Goal: Information Seeking & Learning: Check status

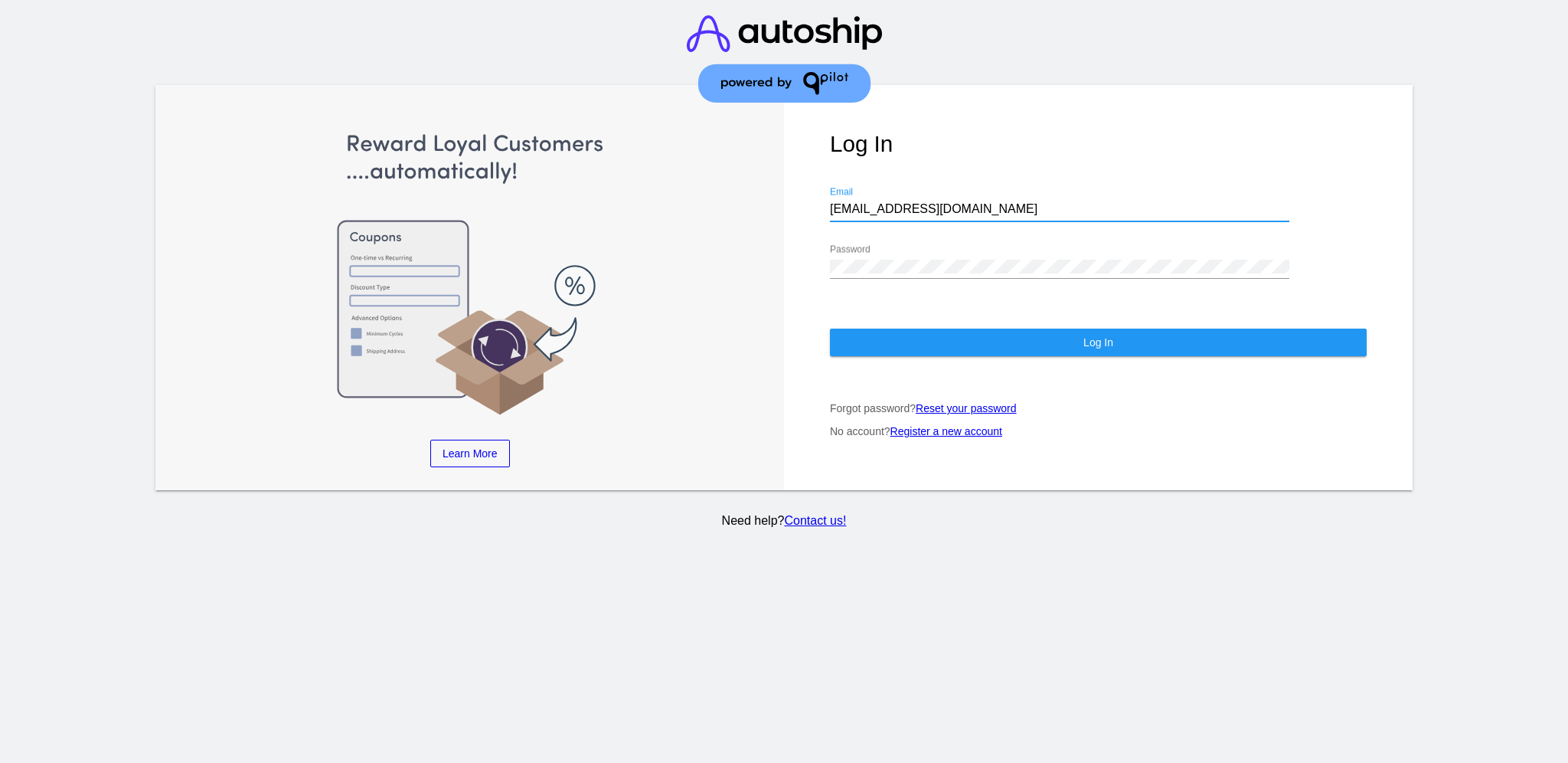
drag, startPoint x: 941, startPoint y: 191, endPoint x: 794, endPoint y: 183, distance: 147.2
click at [794, 183] on div "Log In [EMAIL_ADDRESS][DOMAIN_NAME] Email Password Log In Forgot password? Rese…" at bounding box center [1098, 287] width 629 height 406
paste input "[EMAIL_ADDRESS][DOMAIN_NAME]"
type input "[EMAIL_ADDRESS][DOMAIN_NAME]"
click at [932, 258] on div "Password" at bounding box center [1059, 262] width 459 height 34
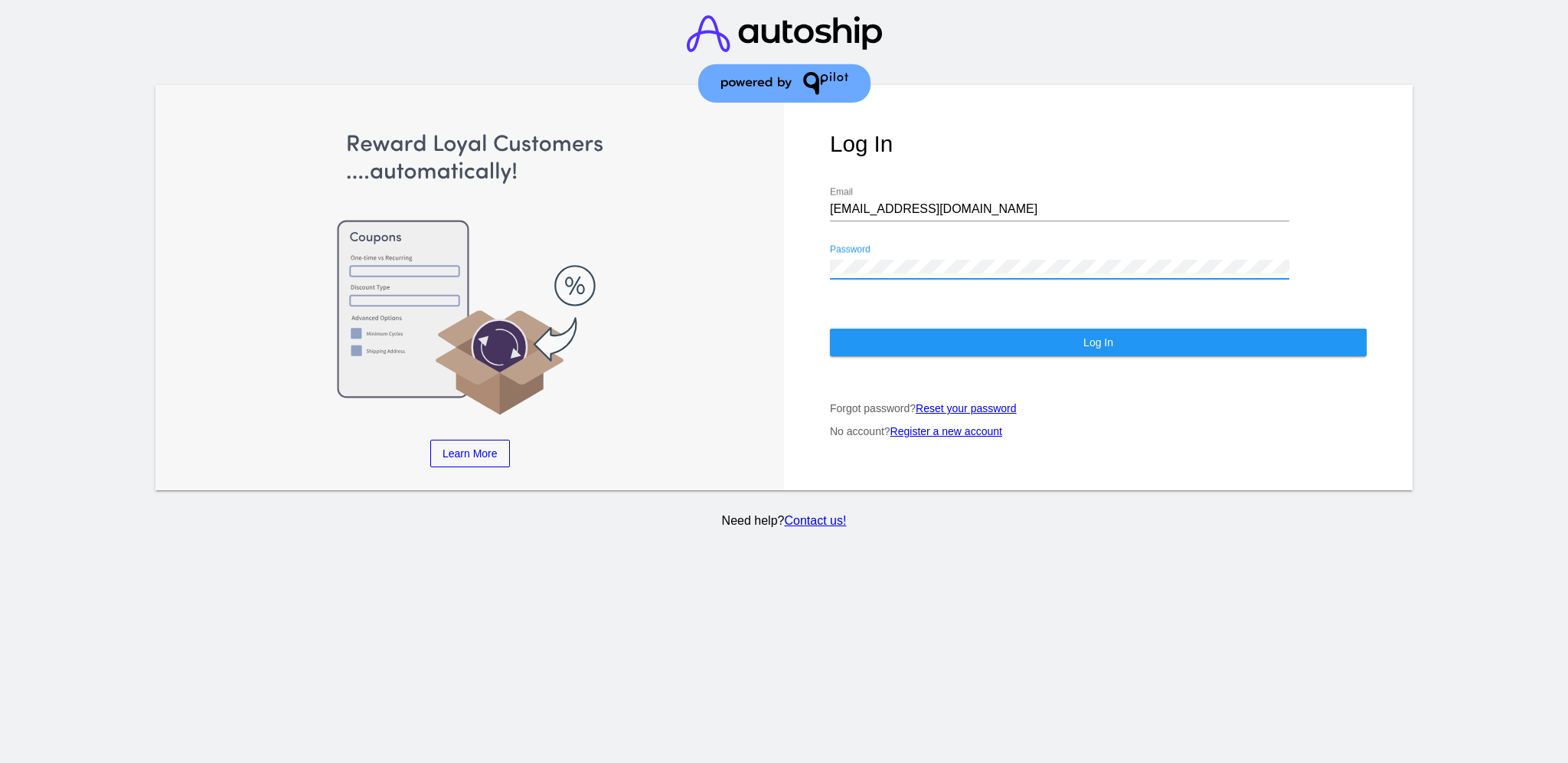
click at [789, 248] on div "Log In [EMAIL_ADDRESS][DOMAIN_NAME] Email Password Log In Forgot password? Rese…" at bounding box center [1098, 287] width 629 height 406
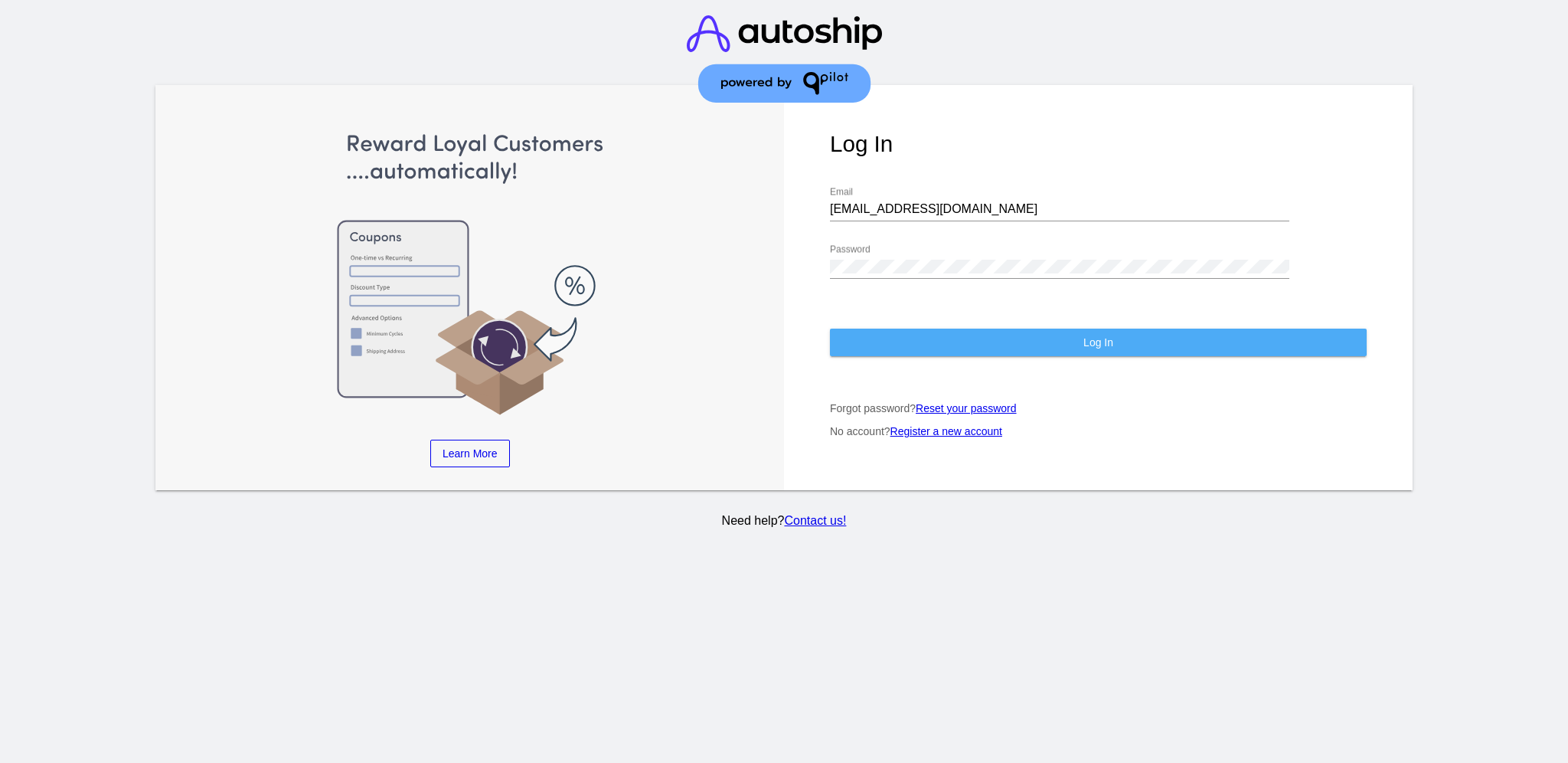
click at [861, 329] on button "Log In" at bounding box center [1098, 342] width 537 height 27
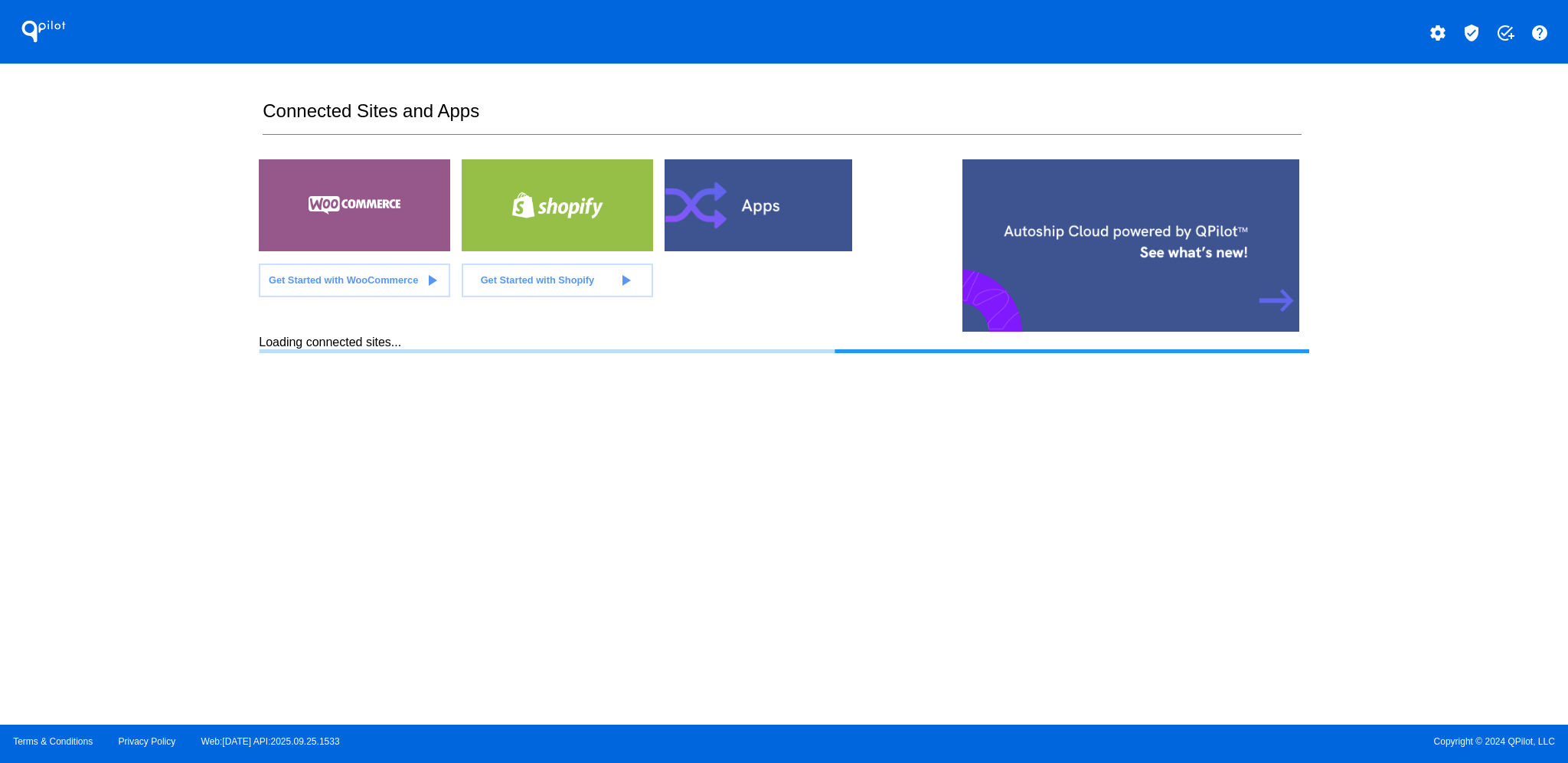
click at [1463, 40] on button "verified_user" at bounding box center [1471, 31] width 30 height 30
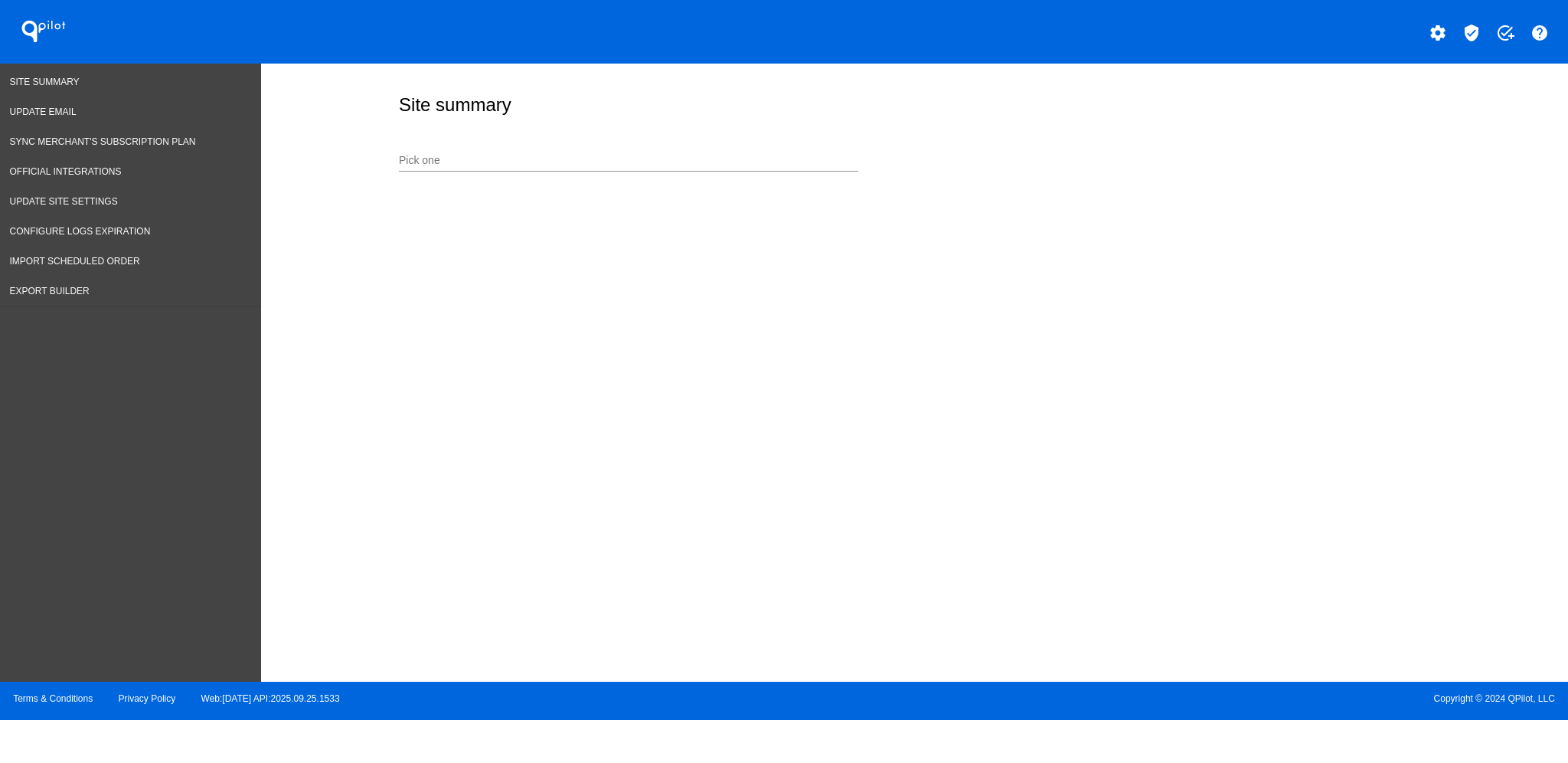
click at [584, 166] on div "Pick one" at bounding box center [629, 156] width 459 height 30
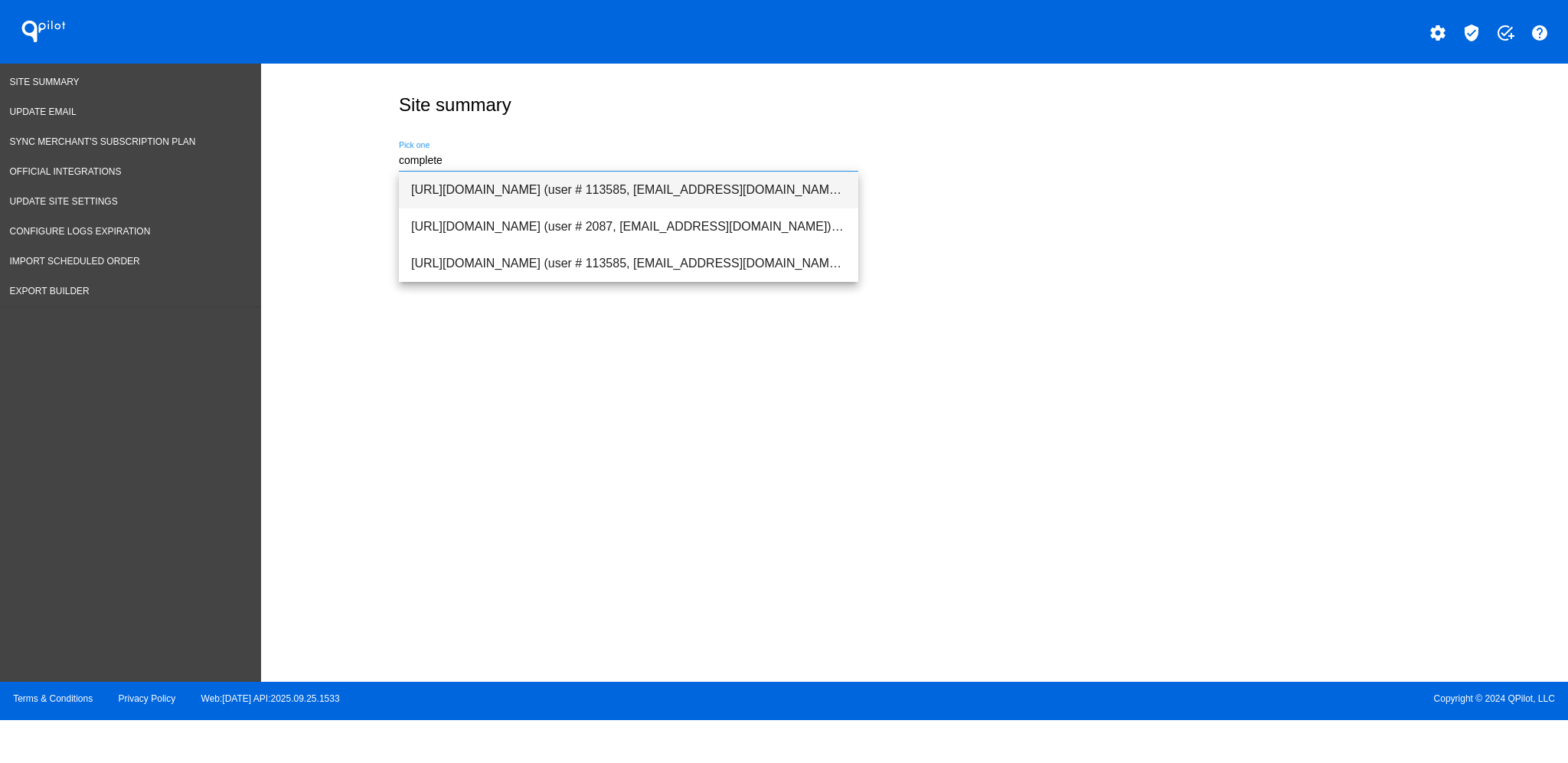
click at [587, 199] on span "[URL][DOMAIN_NAME] (user # 113585, [EMAIL_ADDRESS][DOMAIN_NAME]) - Production" at bounding box center [628, 189] width 435 height 37
type input "[URL][DOMAIN_NAME] (user # 113585, [EMAIL_ADDRESS][DOMAIN_NAME]) - Production"
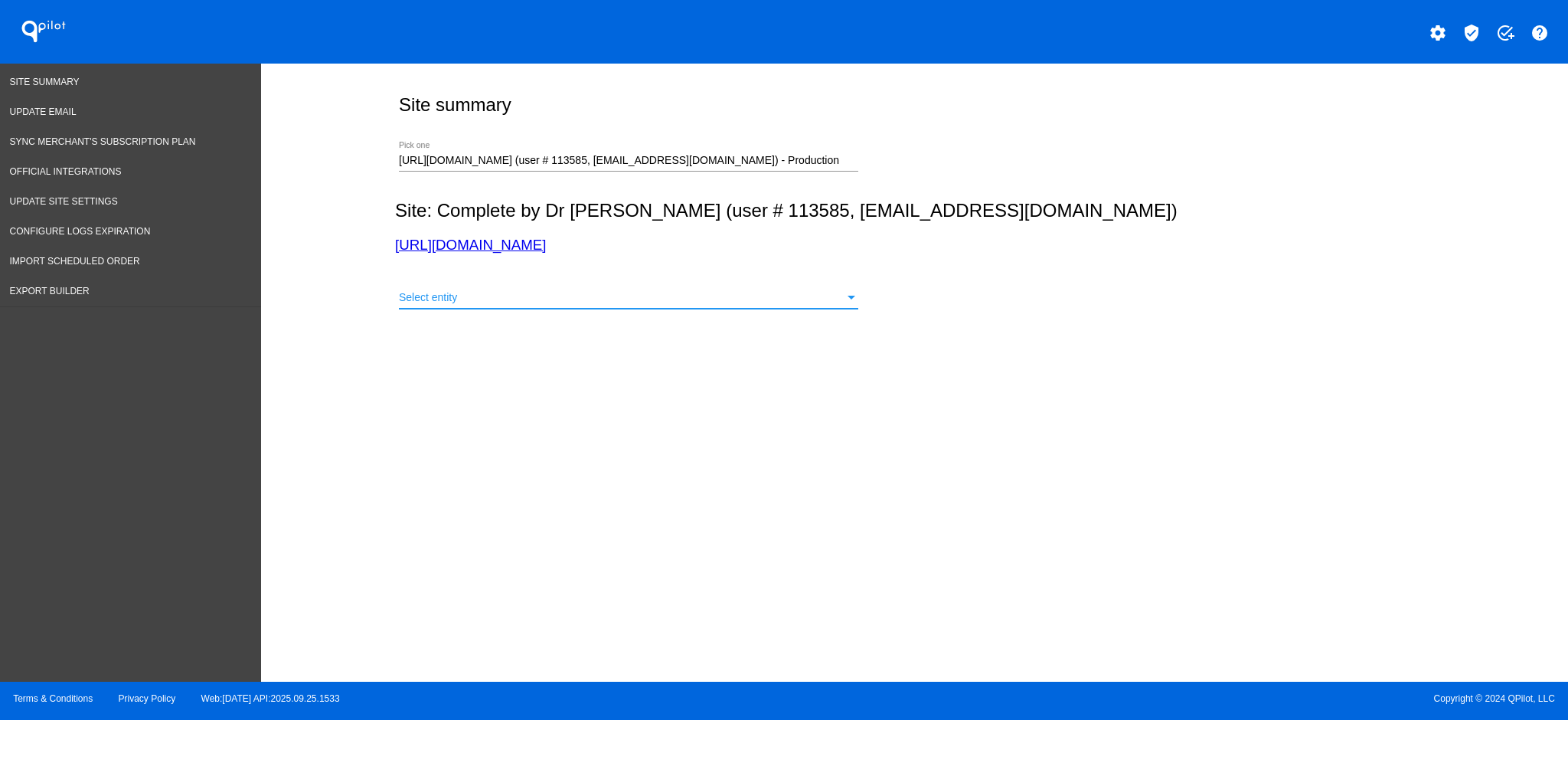
click at [669, 297] on div "Select entity" at bounding box center [622, 298] width 446 height 12
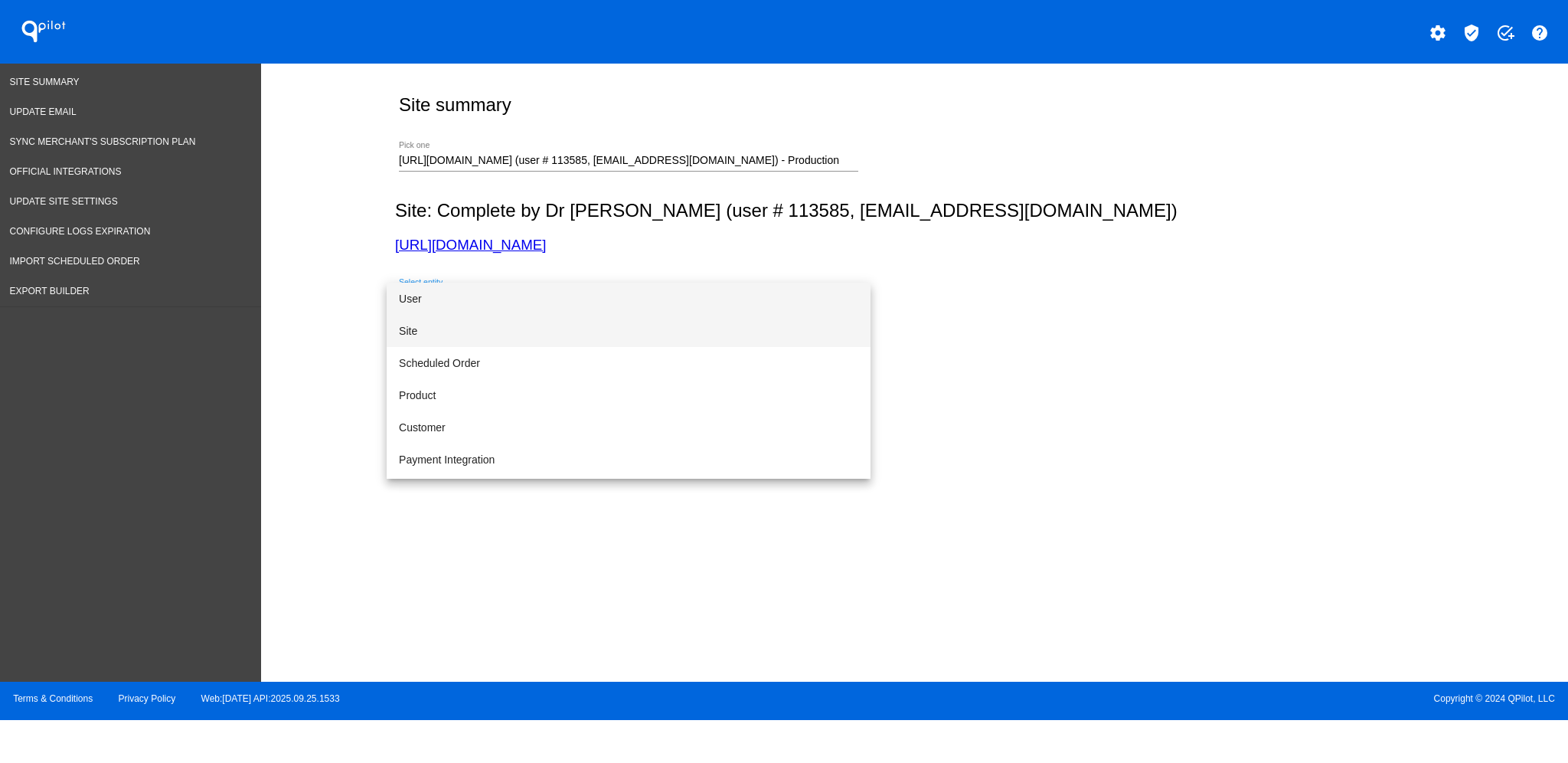
click at [656, 329] on span "Site" at bounding box center [629, 330] width 459 height 32
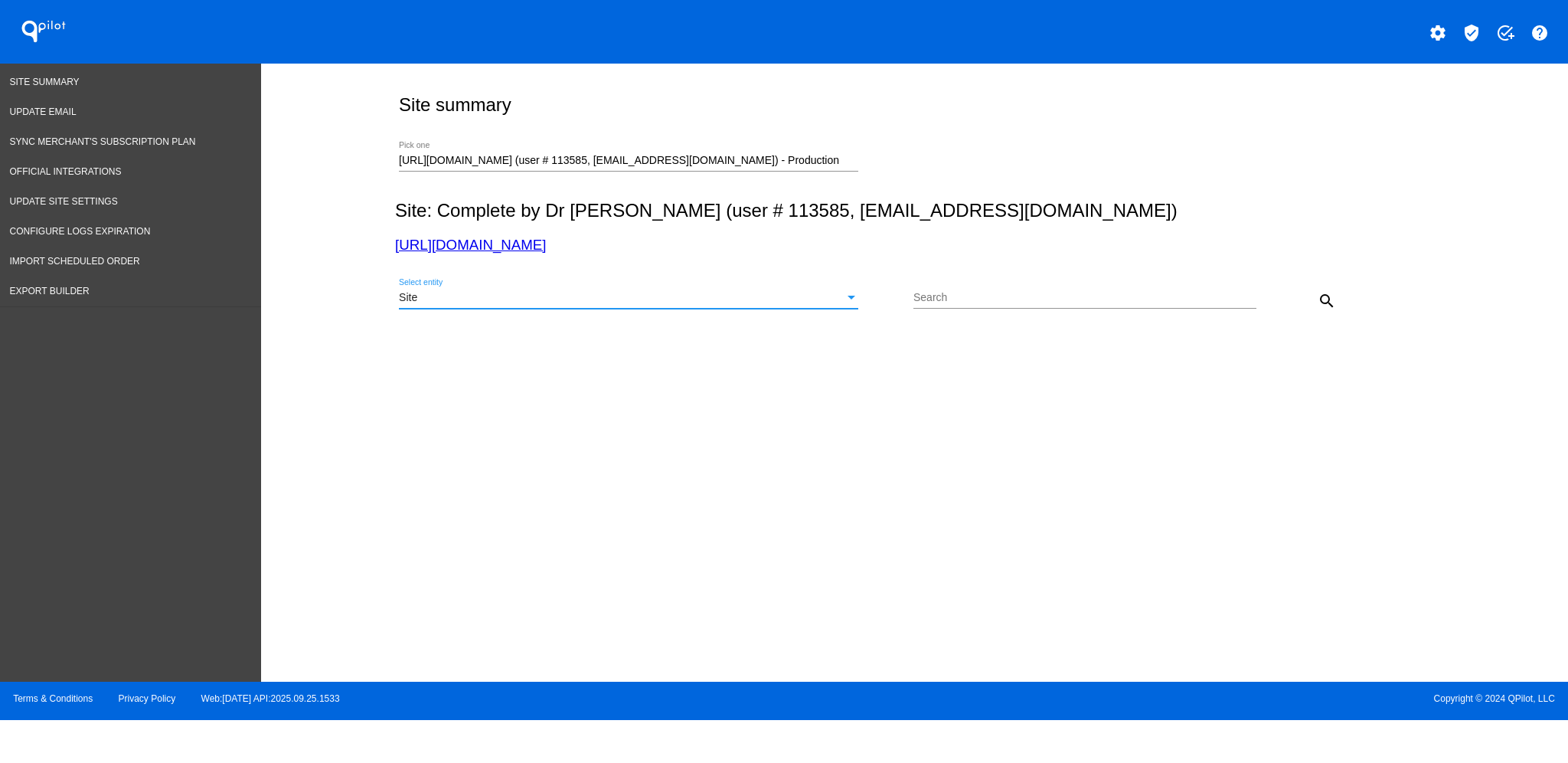
click at [1321, 297] on mat-icon "search" at bounding box center [1327, 301] width 19 height 19
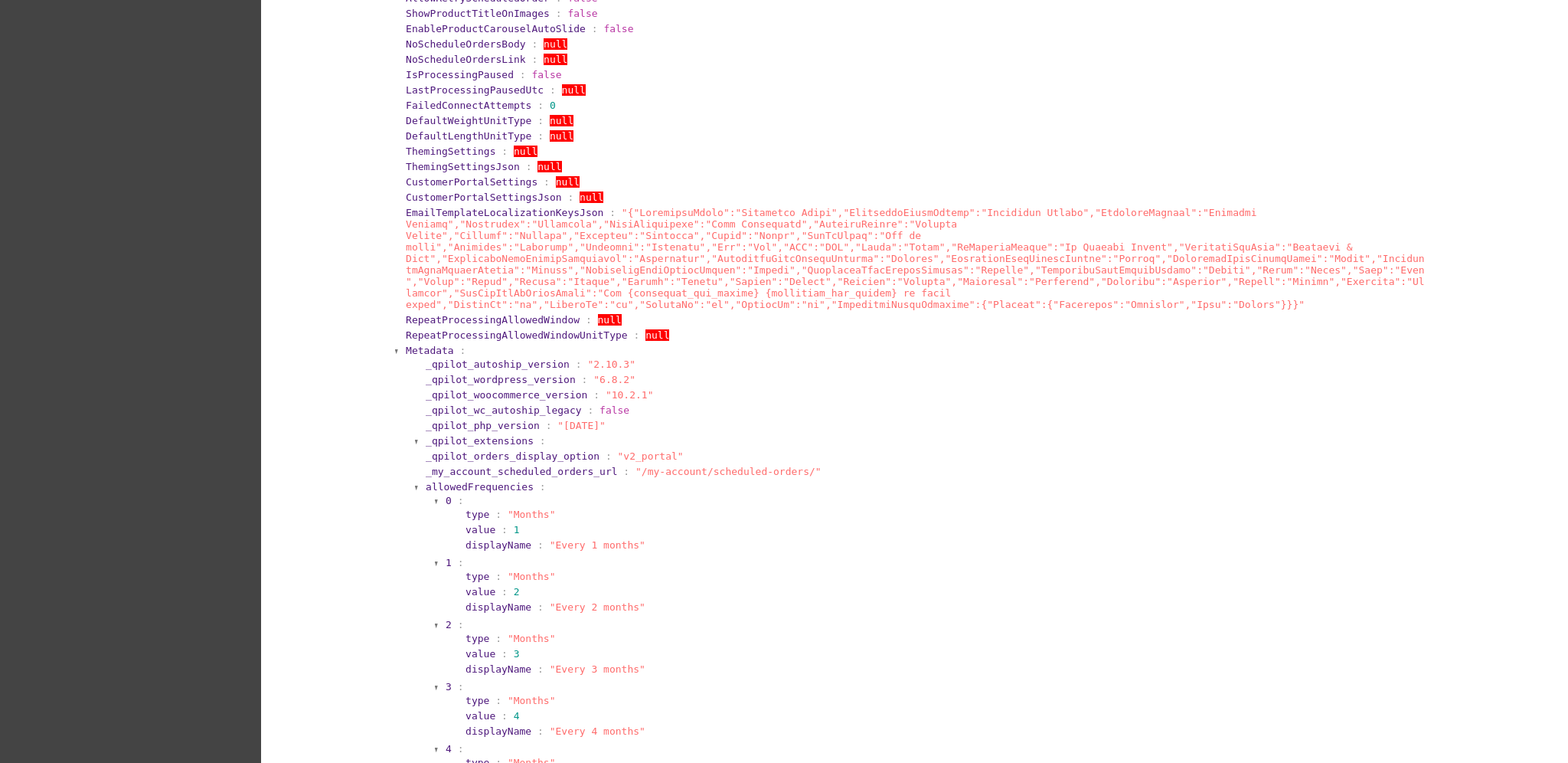
scroll to position [919, 0]
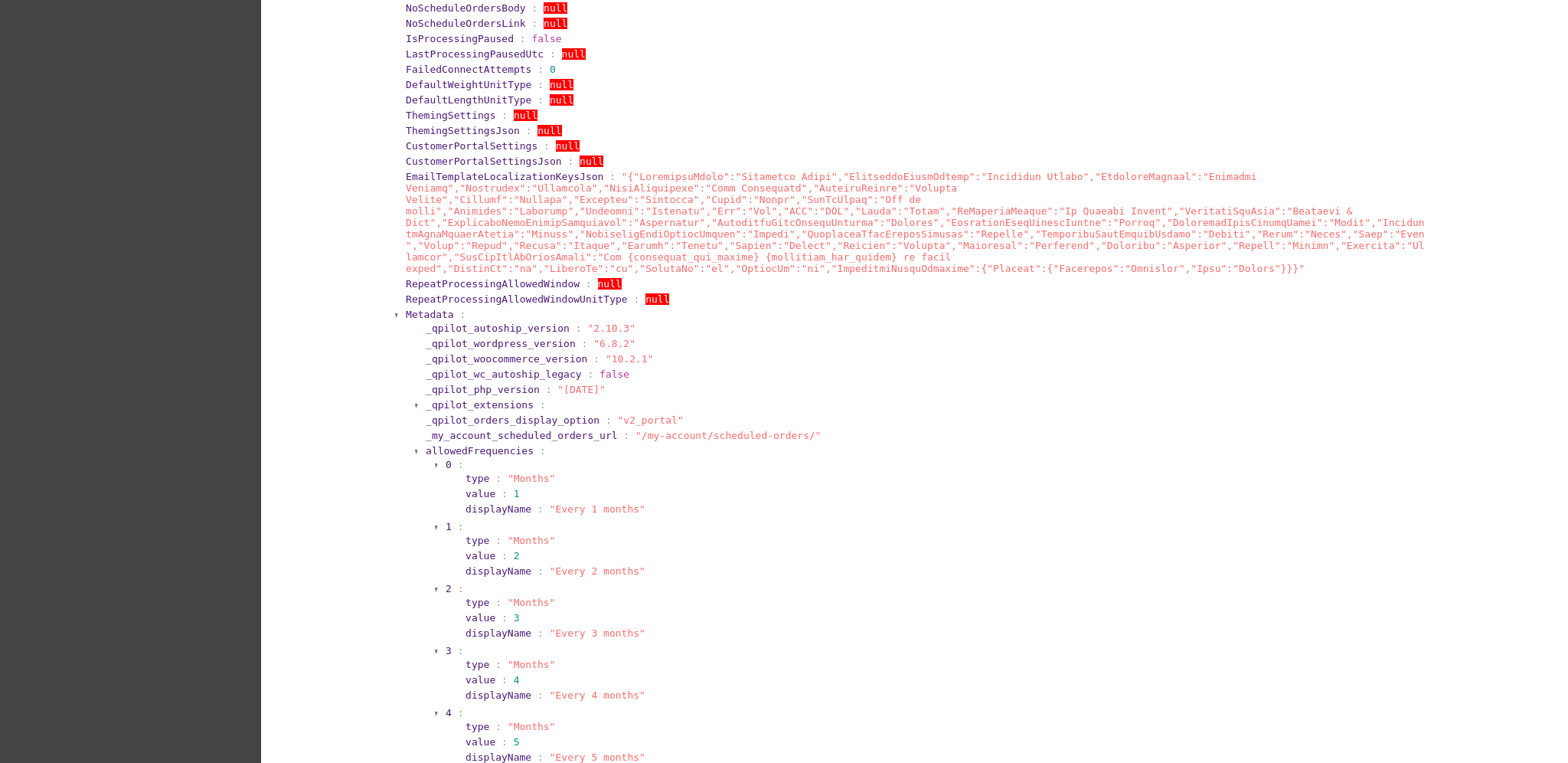
click at [426, 308] on span "Metadata" at bounding box center [430, 314] width 48 height 12
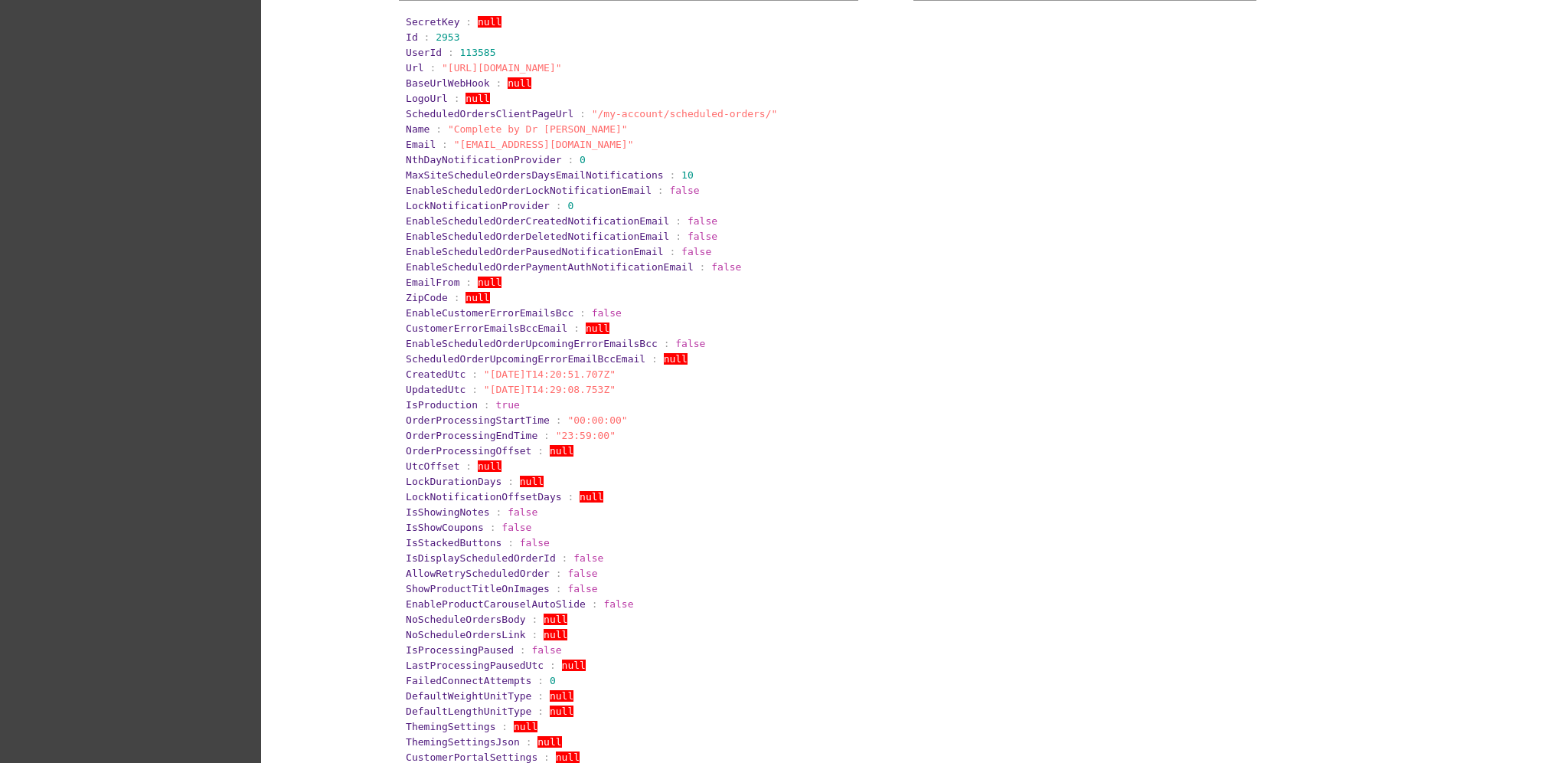
scroll to position [102, 0]
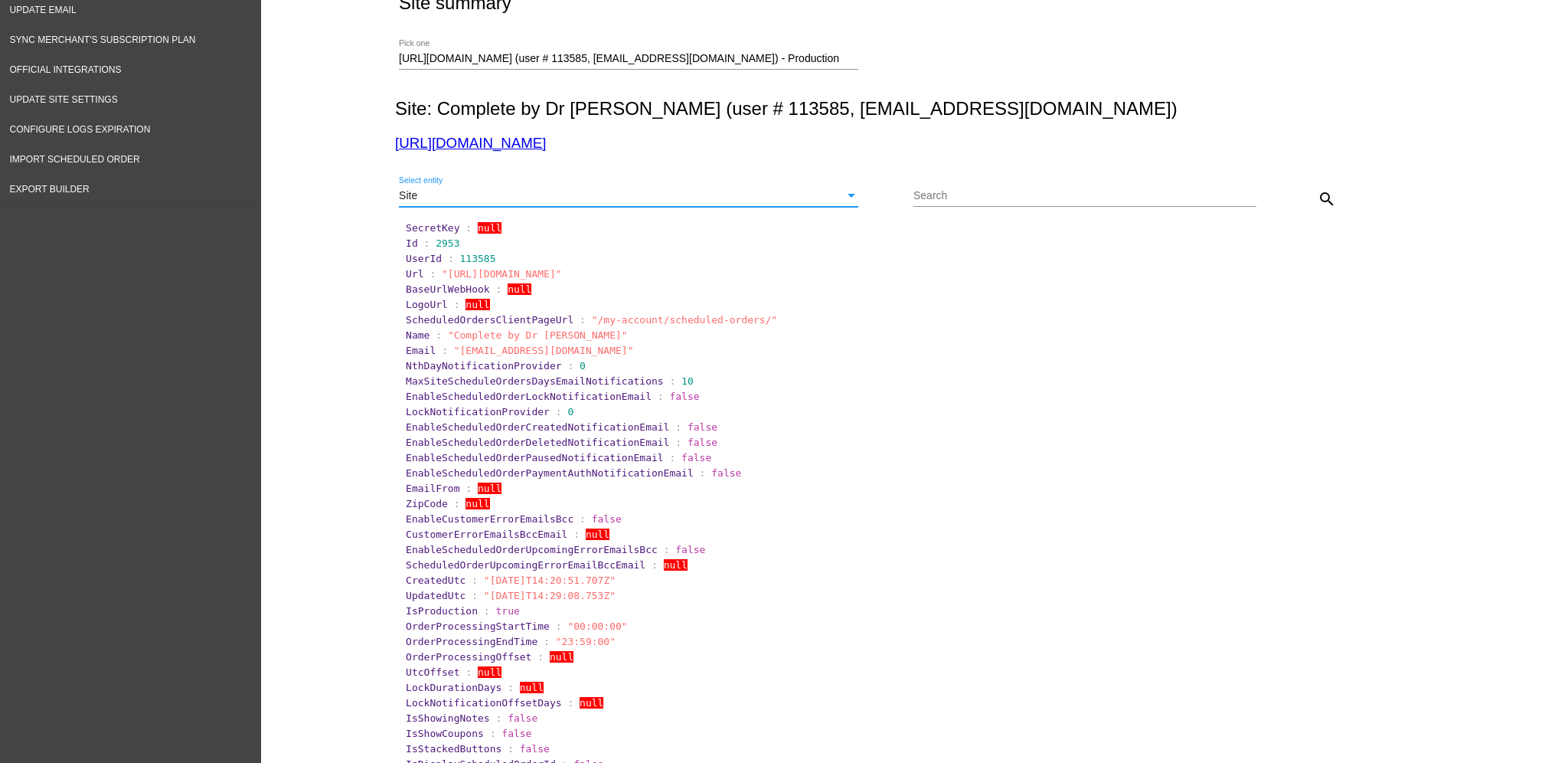
click at [766, 199] on div "Site" at bounding box center [622, 196] width 446 height 12
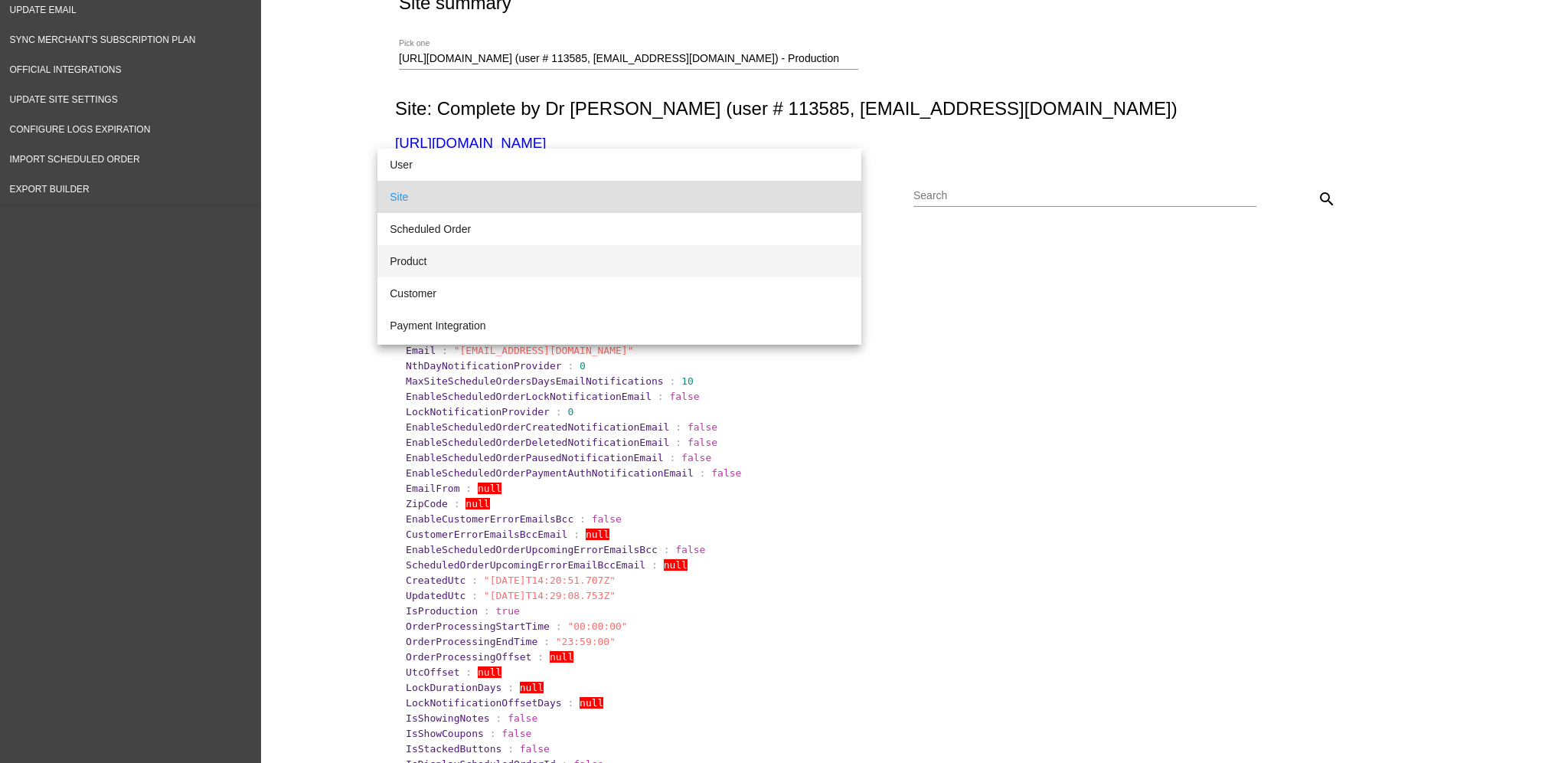
click at [761, 258] on span "Product" at bounding box center [619, 261] width 459 height 32
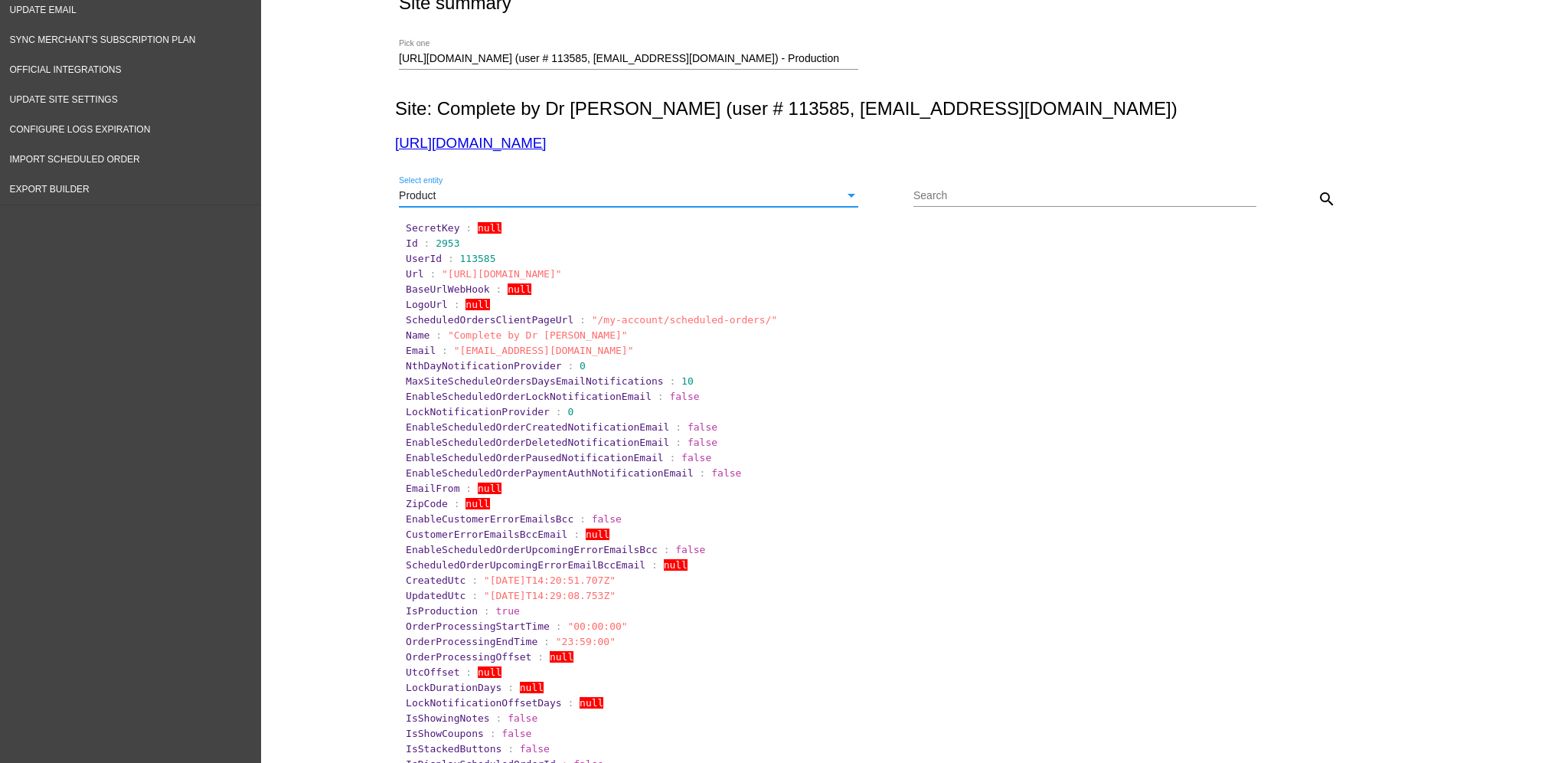
click at [1317, 206] on mat-icon "search" at bounding box center [1327, 199] width 19 height 19
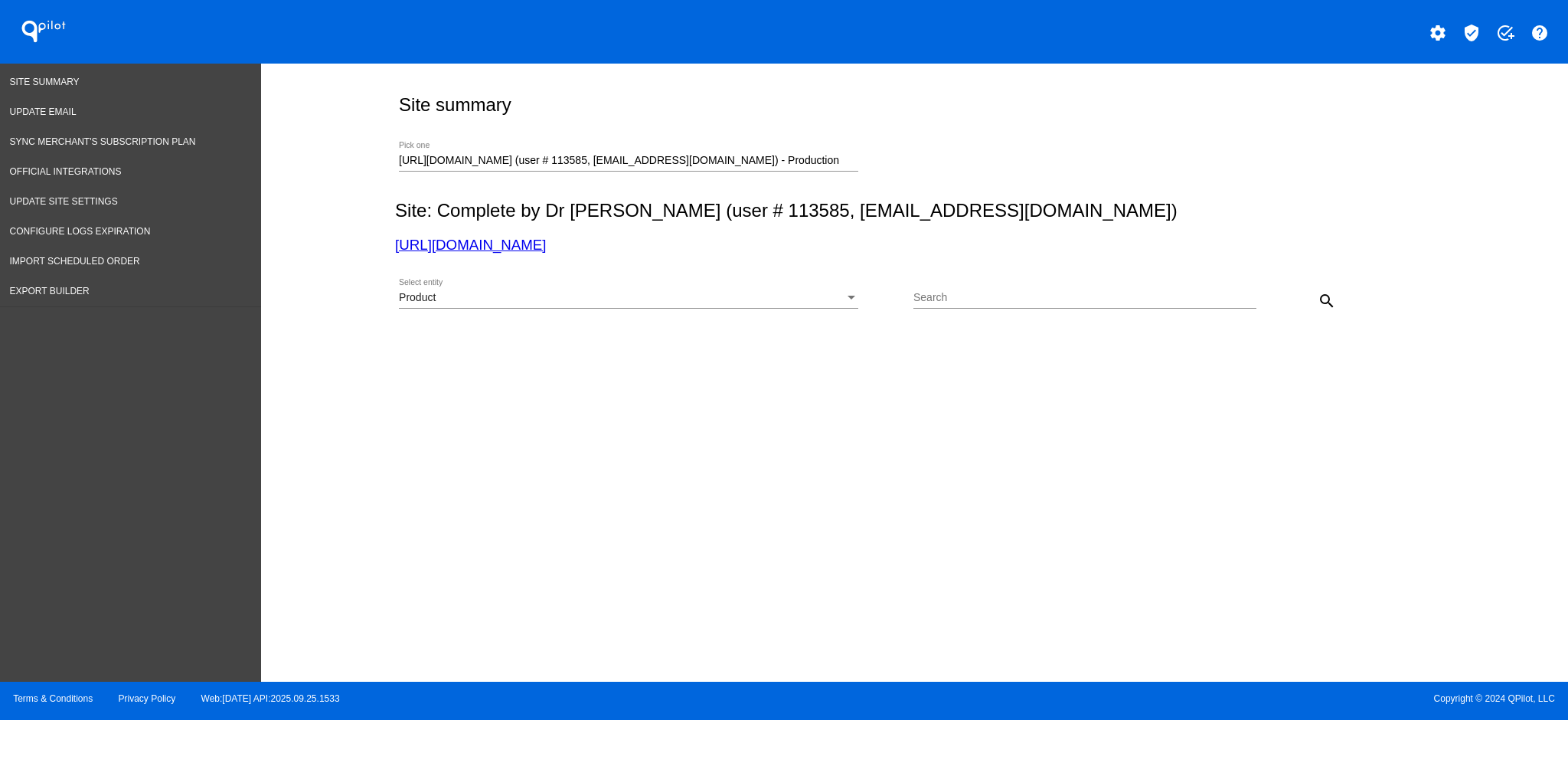
scroll to position [0, 0]
click at [824, 284] on div "Product Select entity" at bounding box center [629, 294] width 459 height 30
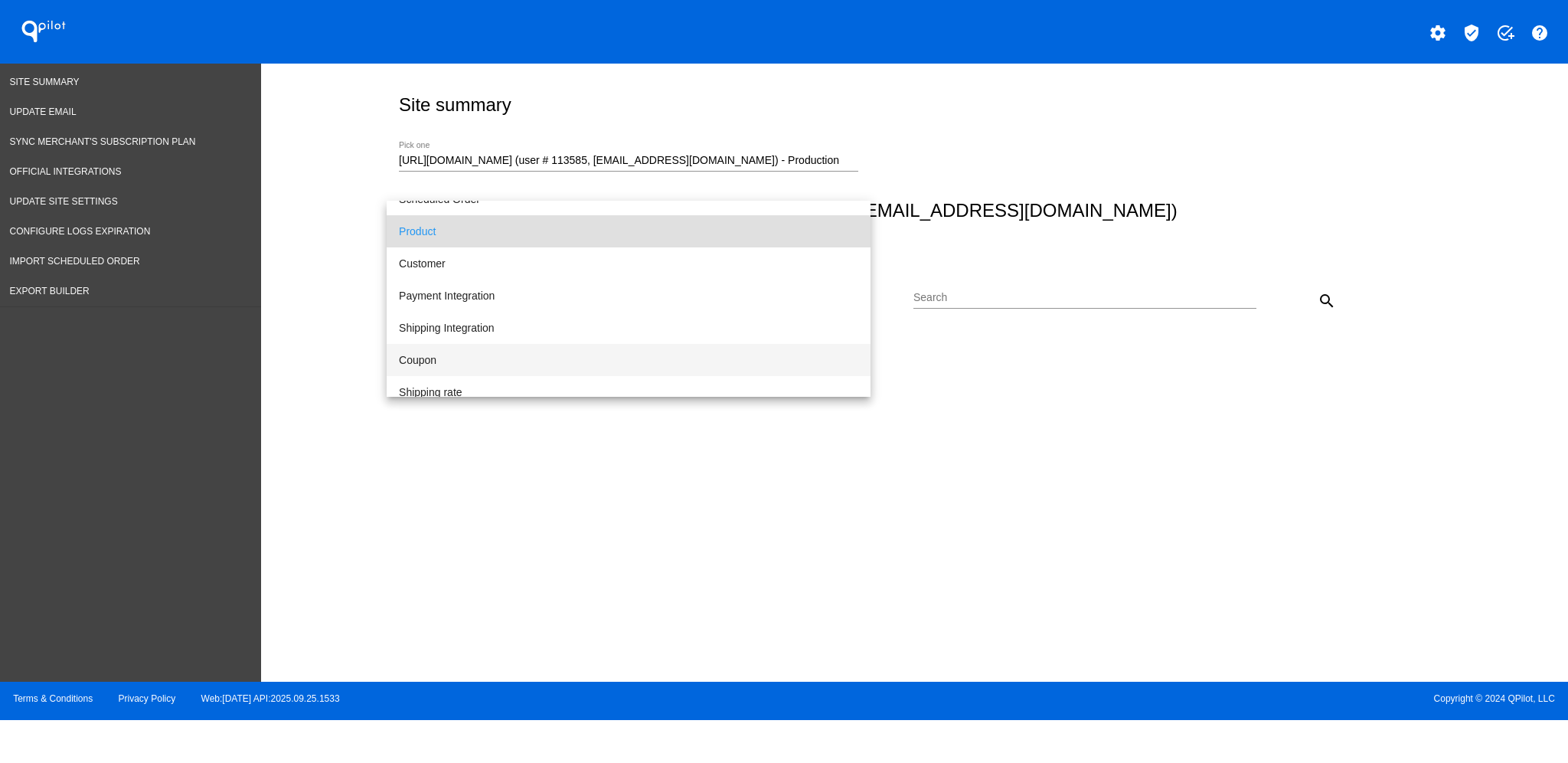
scroll to position [117, 0]
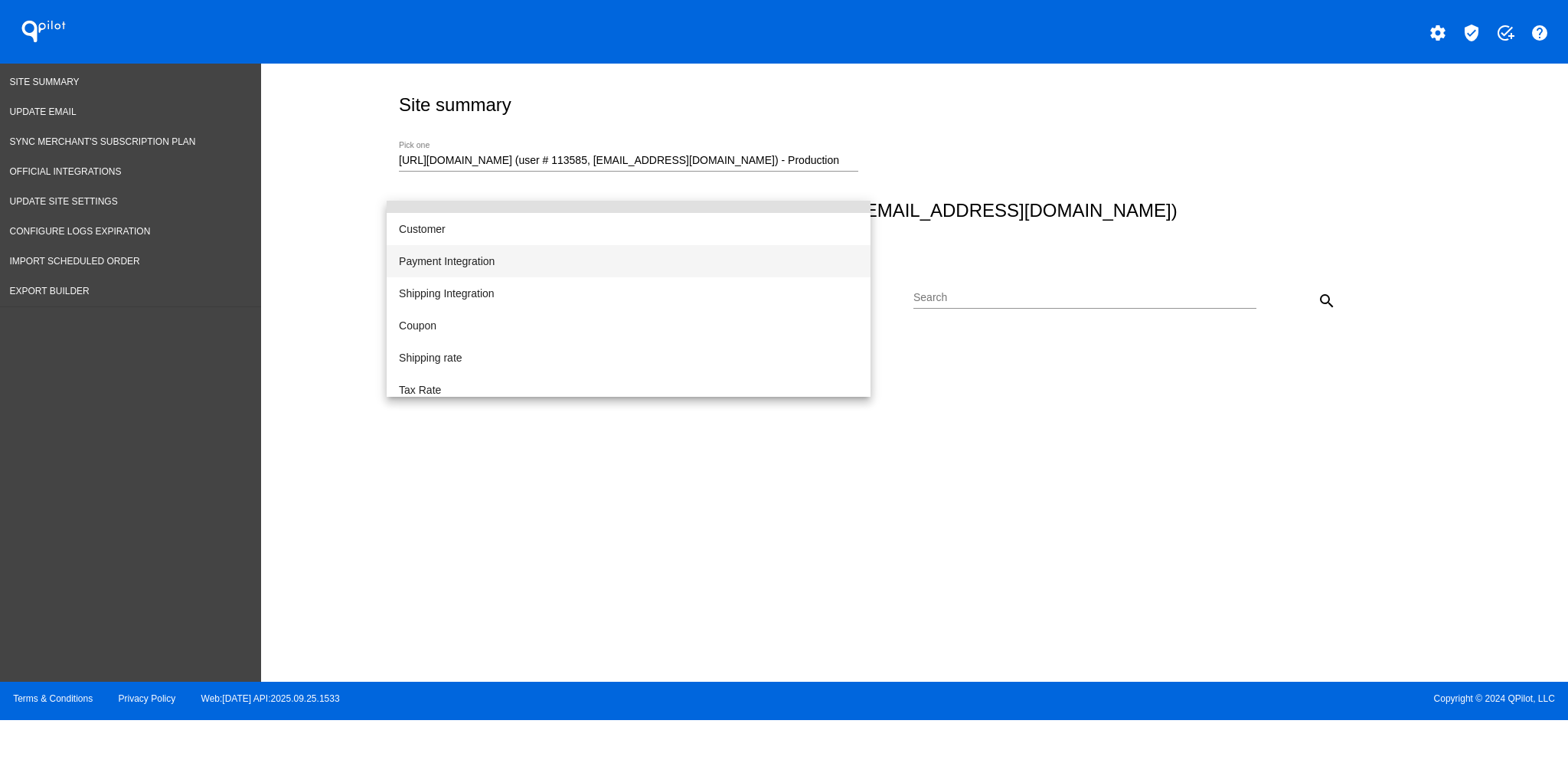
click at [705, 265] on span "Payment Integration" at bounding box center [629, 261] width 459 height 32
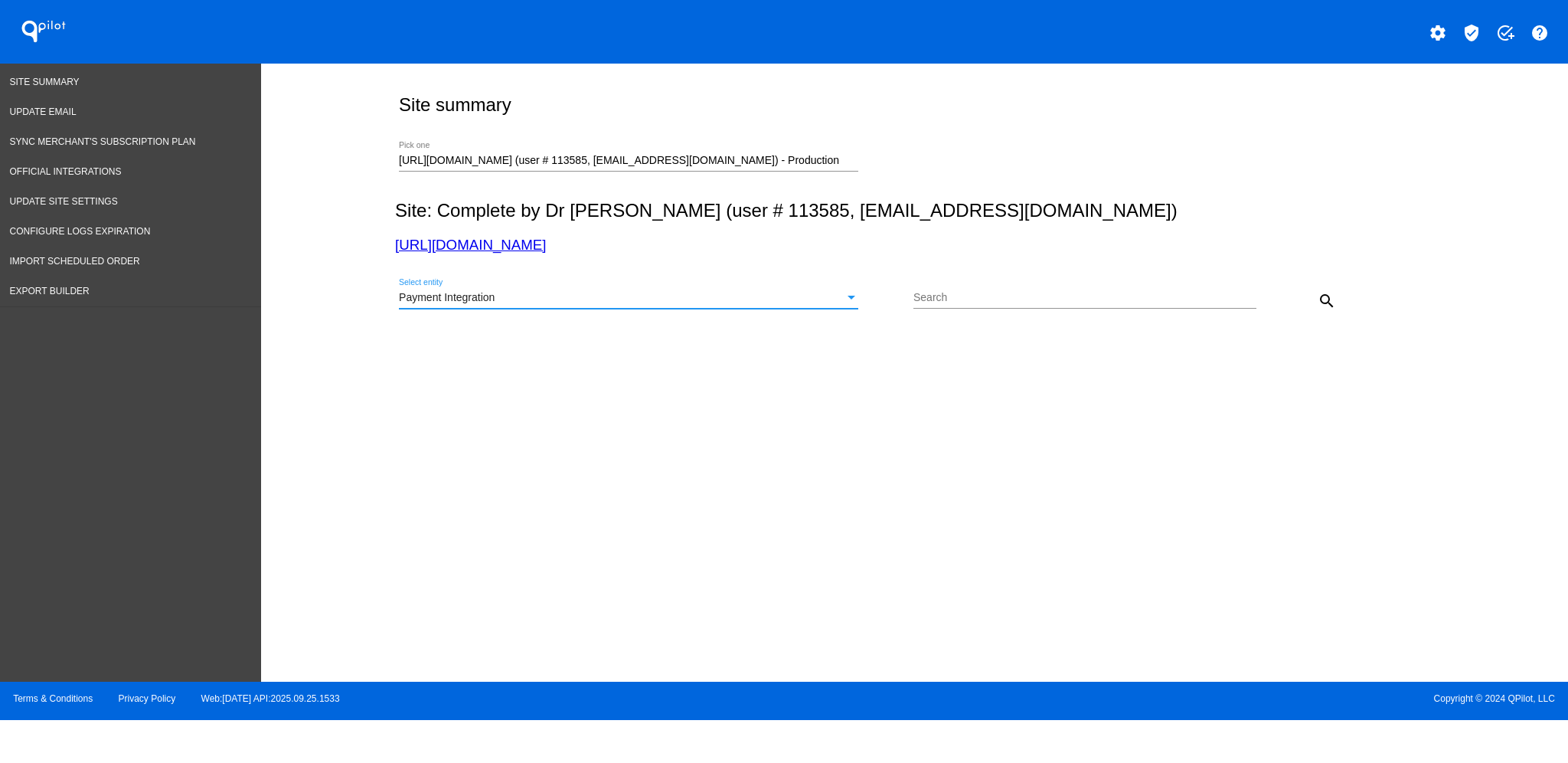
click at [1326, 298] on mat-icon "search" at bounding box center [1327, 301] width 19 height 19
click at [765, 305] on div "Payment Integration Select entity" at bounding box center [629, 294] width 459 height 30
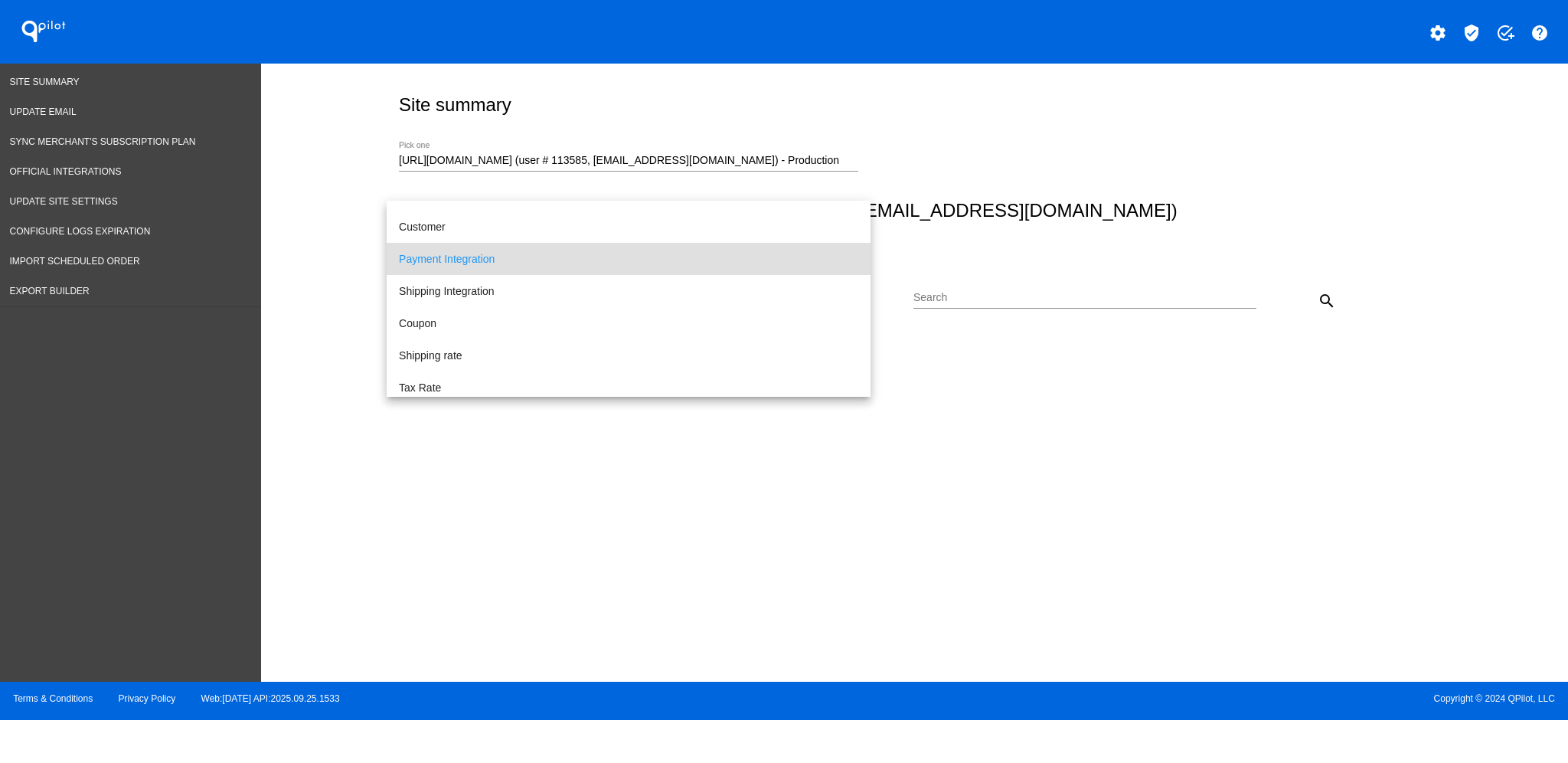
scroll to position [157, 0]
